Goal: Task Accomplishment & Management: Complete application form

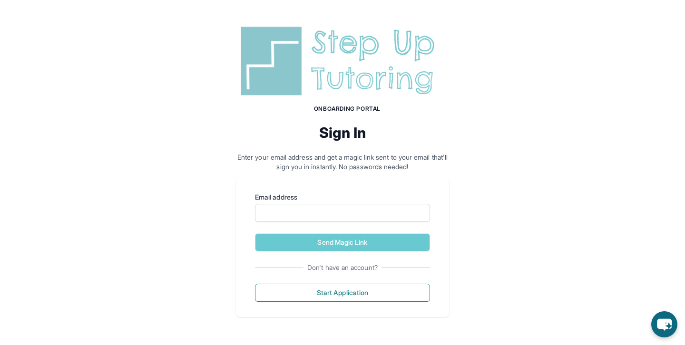
type input "**********"
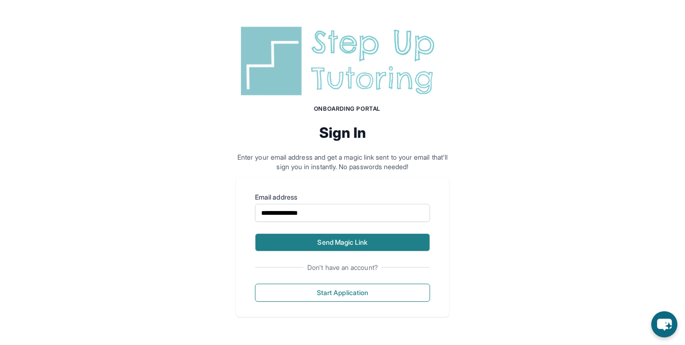
click at [340, 243] on button "Send Magic Link" at bounding box center [342, 242] width 175 height 18
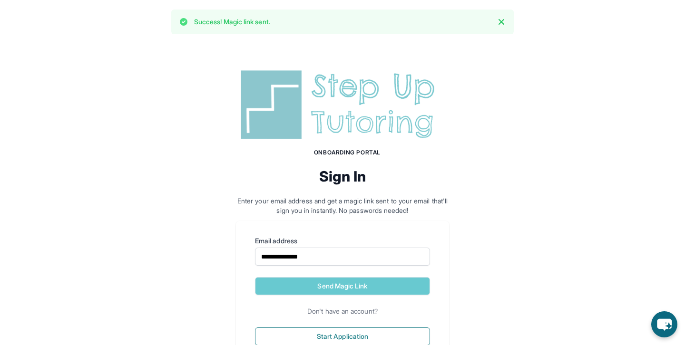
scroll to position [39, 0]
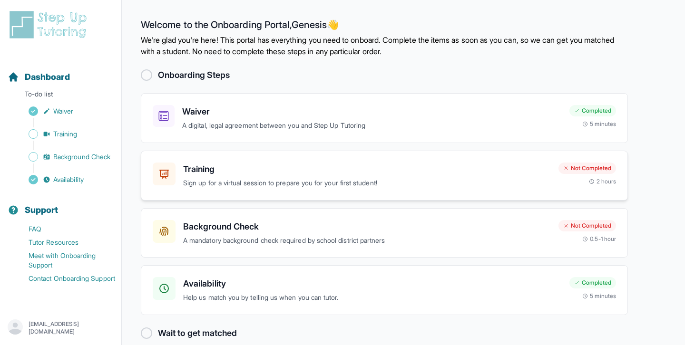
click at [271, 169] on h3 "Training" at bounding box center [367, 169] width 368 height 13
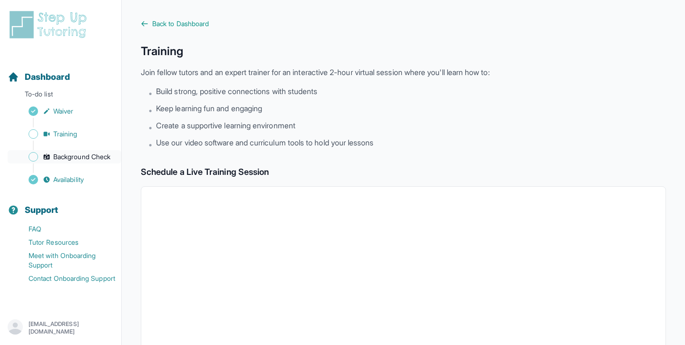
click at [40, 151] on link "Background Check" at bounding box center [65, 156] width 114 height 13
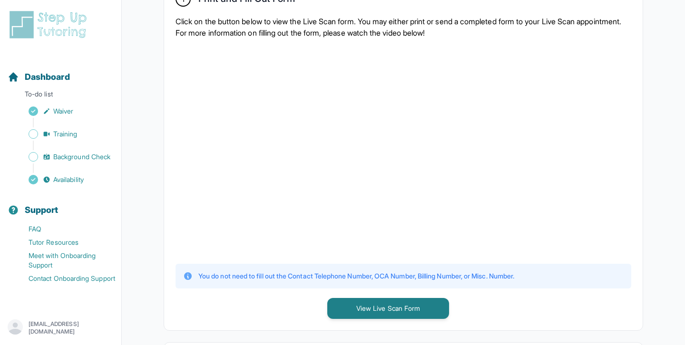
scroll to position [212, 0]
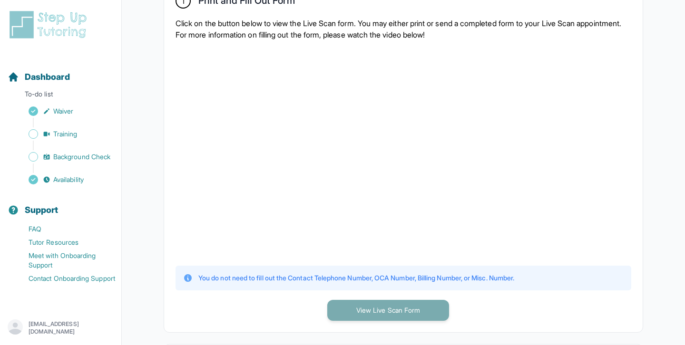
click at [336, 314] on button "View Live Scan Form" at bounding box center [388, 310] width 122 height 21
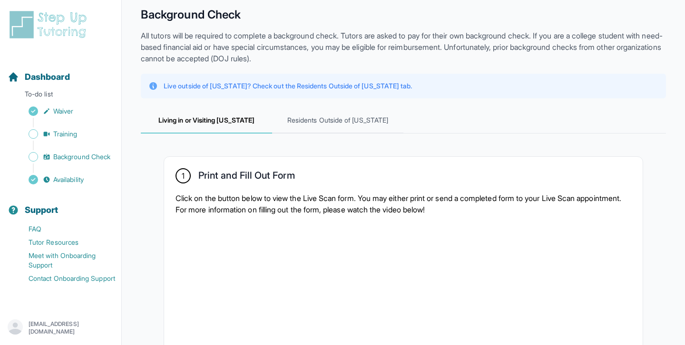
scroll to position [0, 0]
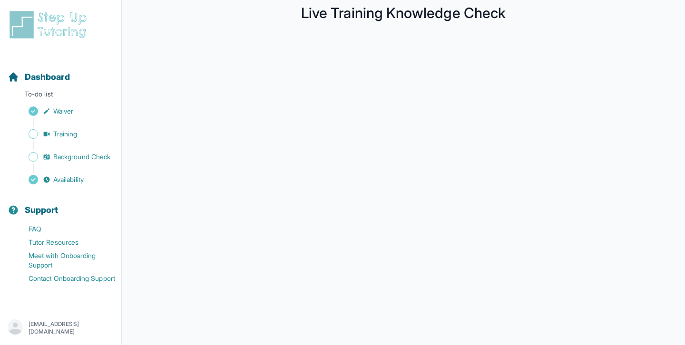
scroll to position [29, 0]
